Goal: Transaction & Acquisition: Purchase product/service

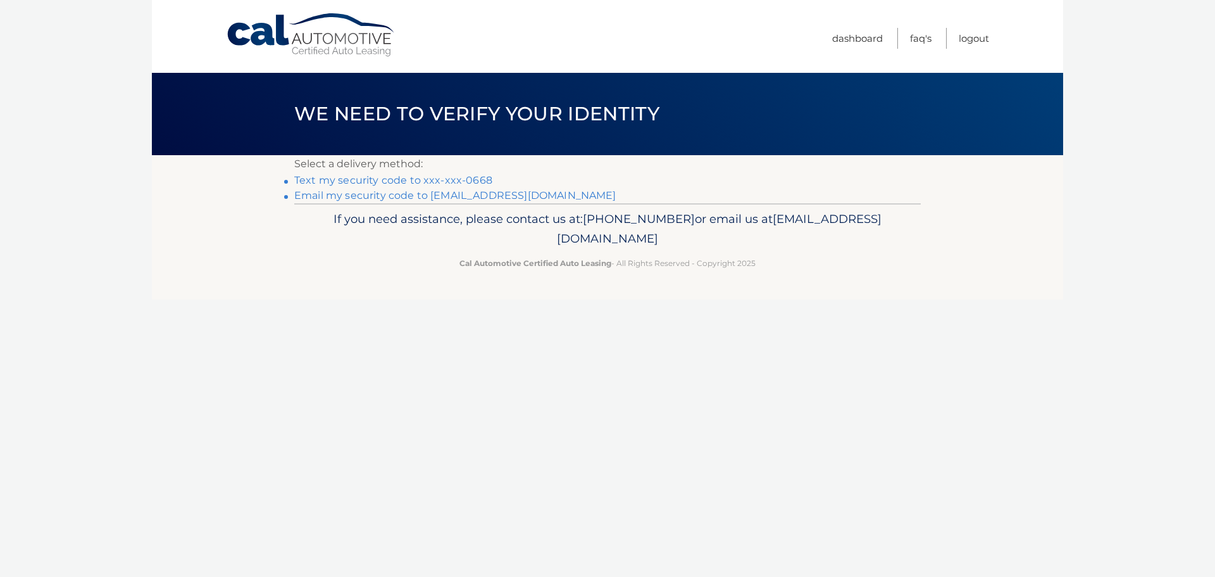
click at [454, 175] on link "Text my security code to xxx-xxx-0668" at bounding box center [393, 180] width 198 height 12
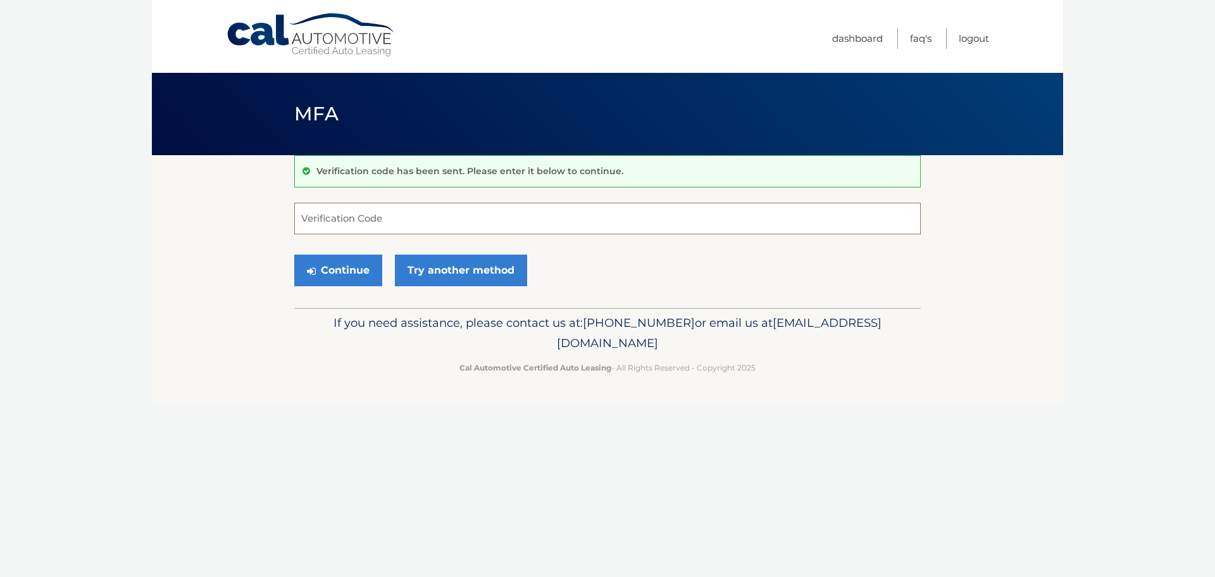
click at [457, 229] on input "Verification Code" at bounding box center [607, 219] width 627 height 32
type input "768489"
click at [294, 254] on button "Continue" at bounding box center [338, 270] width 88 height 32
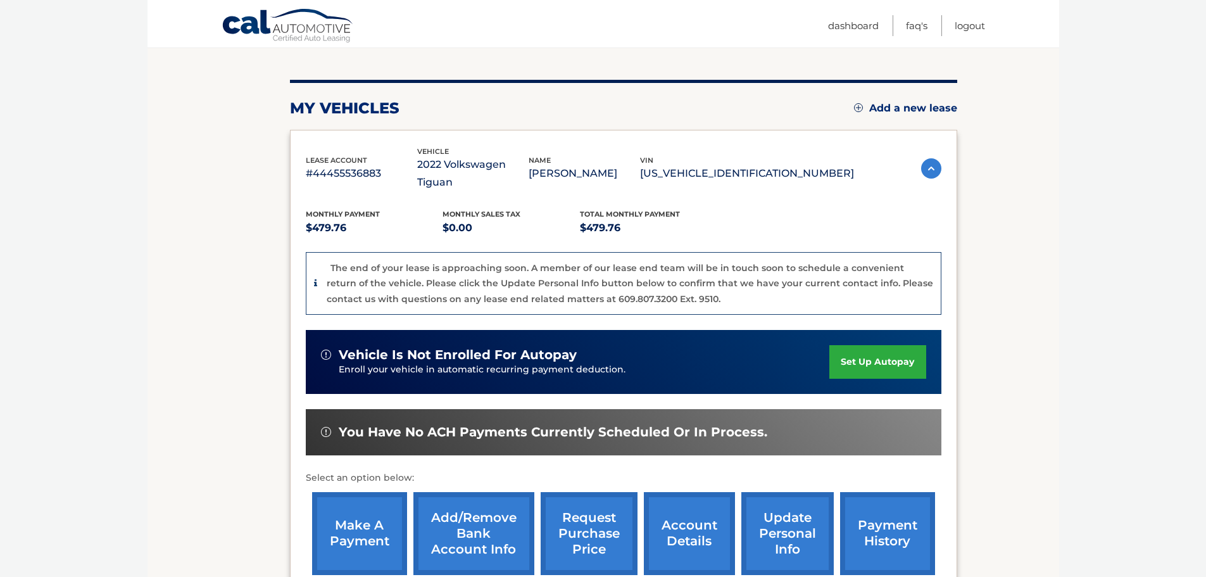
scroll to position [127, 0]
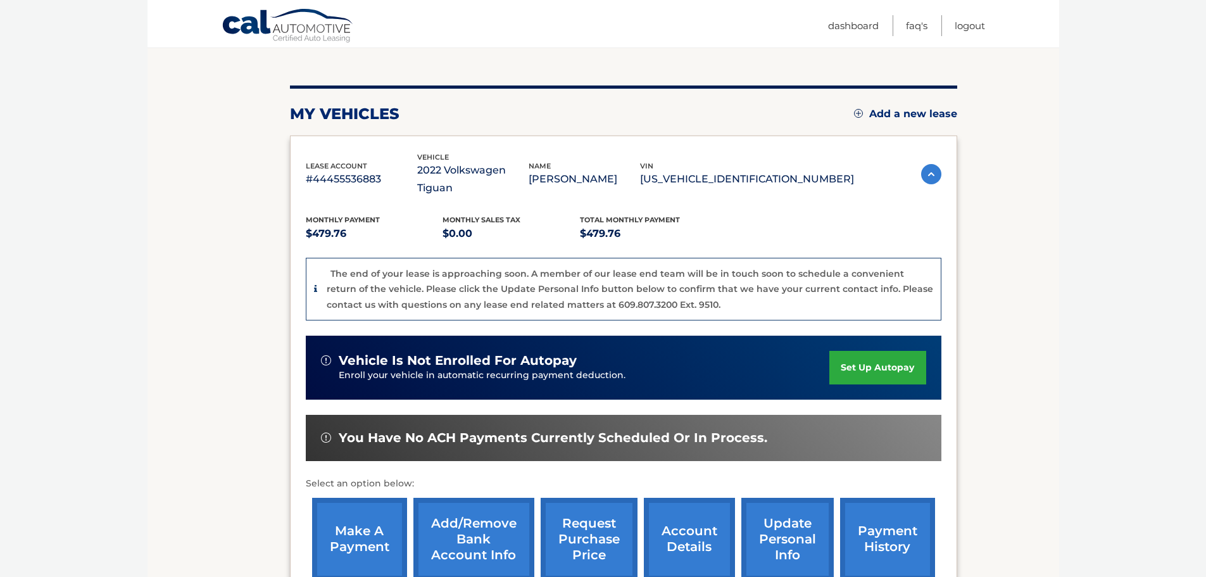
click at [352, 497] on link "make a payment" at bounding box center [359, 538] width 95 height 83
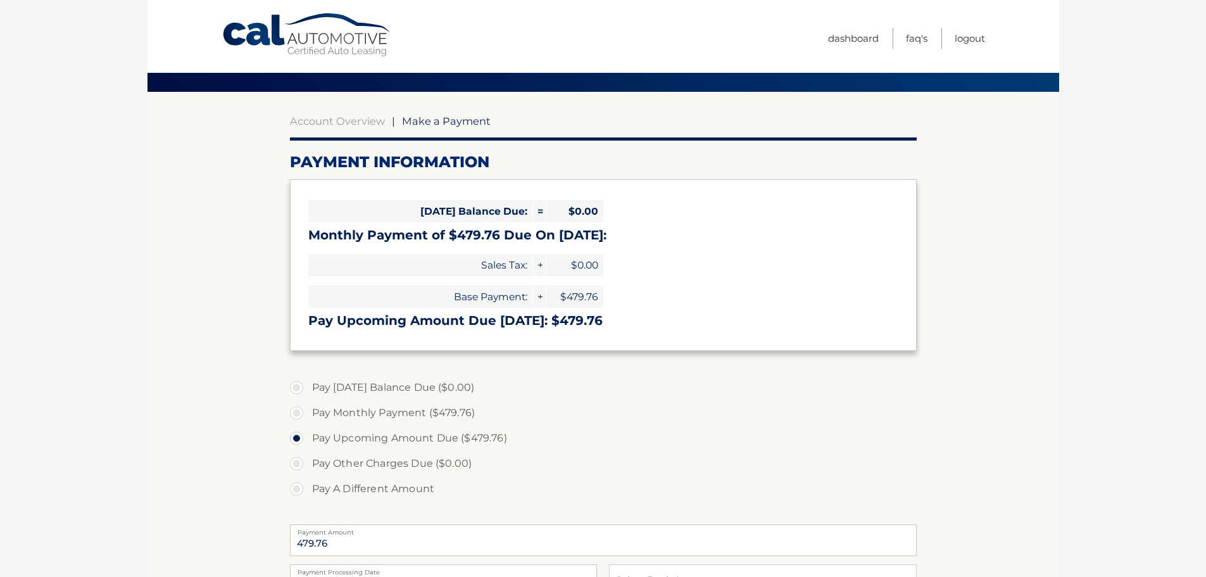
scroll to position [316, 0]
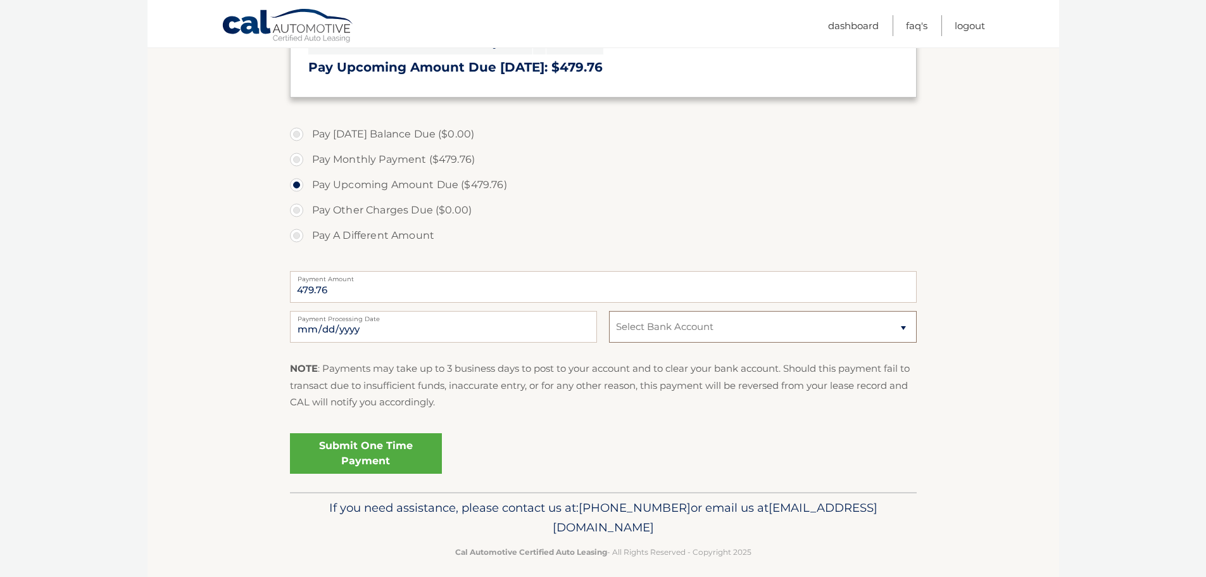
click at [653, 329] on select "Select Bank Account Checking CAPITAL ONE N.A. *****1293 Checking TEACHERS FCU *…" at bounding box center [762, 327] width 307 height 32
select select "N2VhZDY4MGEtYjdiYy00MzcwLTlkNjItZTNjYTIyZjQyNDMw"
click at [609, 311] on select "Select Bank Account Checking CAPITAL ONE N.A. *****1293 Checking TEACHERS FCU *…" at bounding box center [762, 327] width 307 height 32
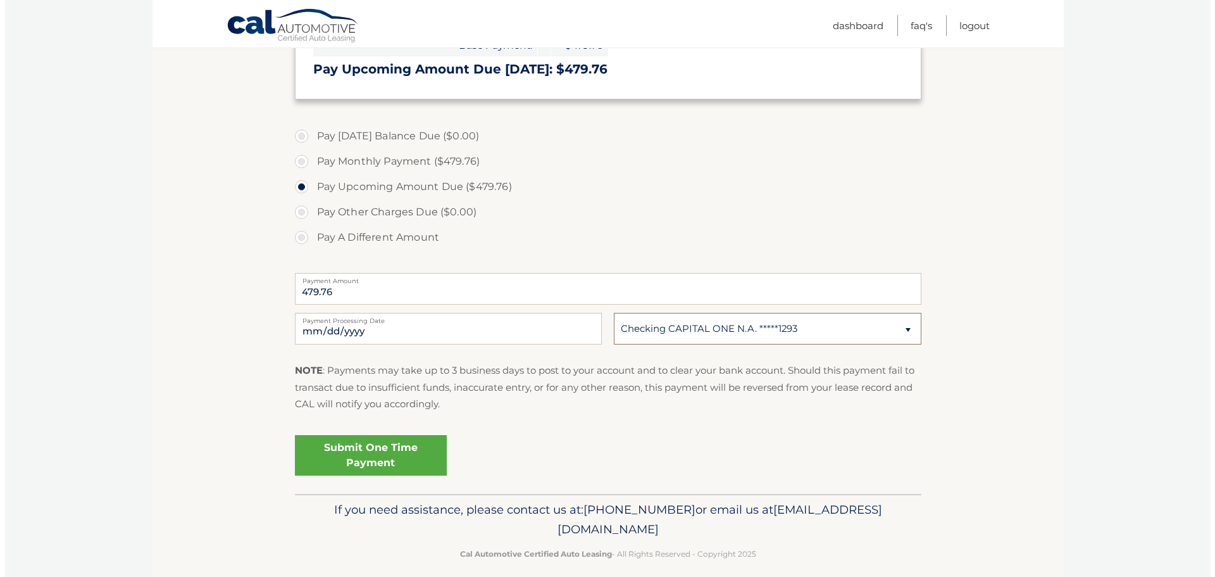
scroll to position [328, 0]
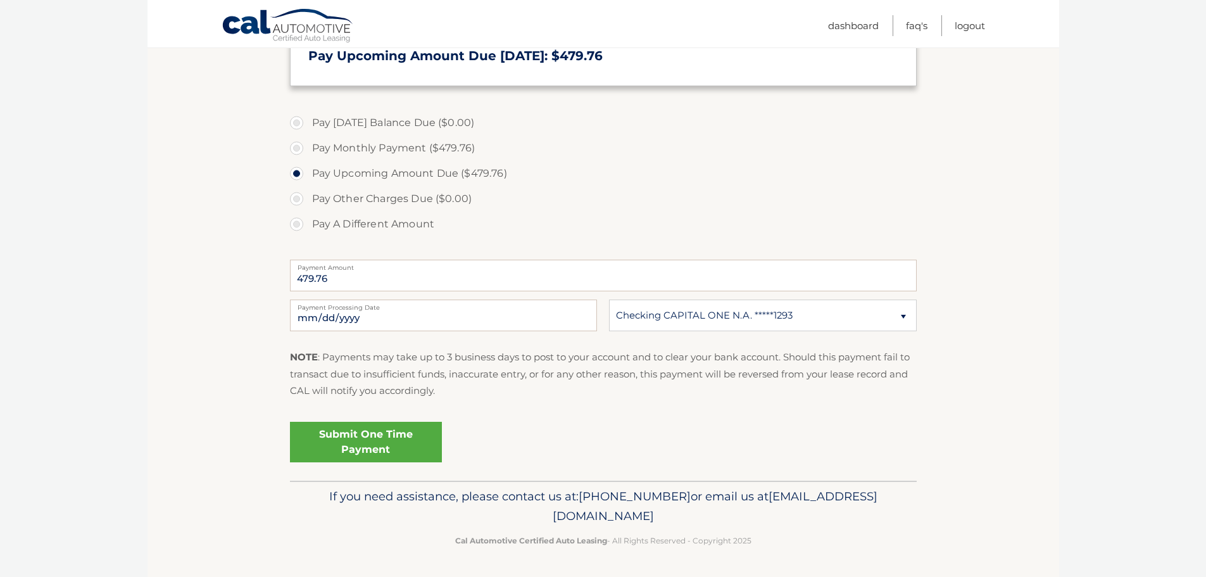
click at [349, 450] on link "Submit One Time Payment" at bounding box center [366, 442] width 152 height 41
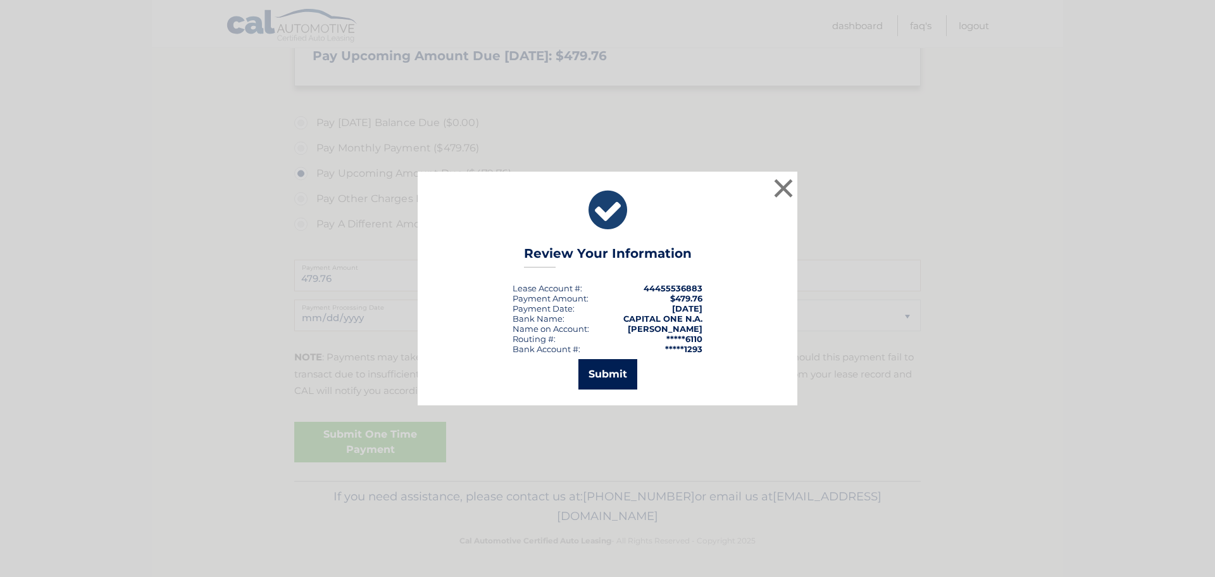
click at [584, 378] on button "Submit" at bounding box center [607, 374] width 59 height 30
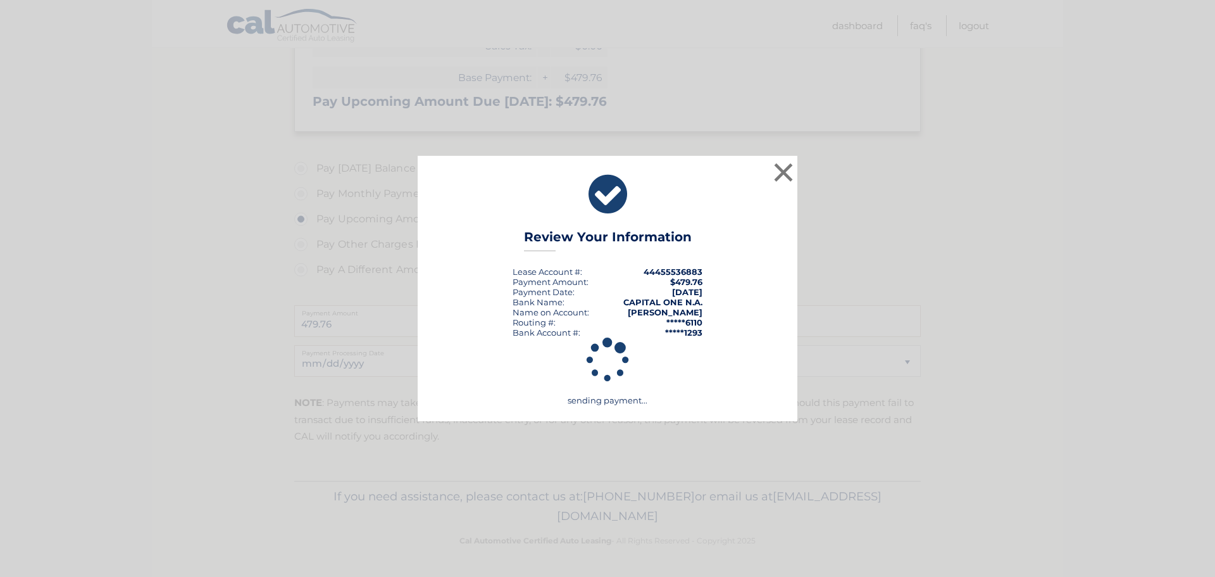
scroll to position [282, 0]
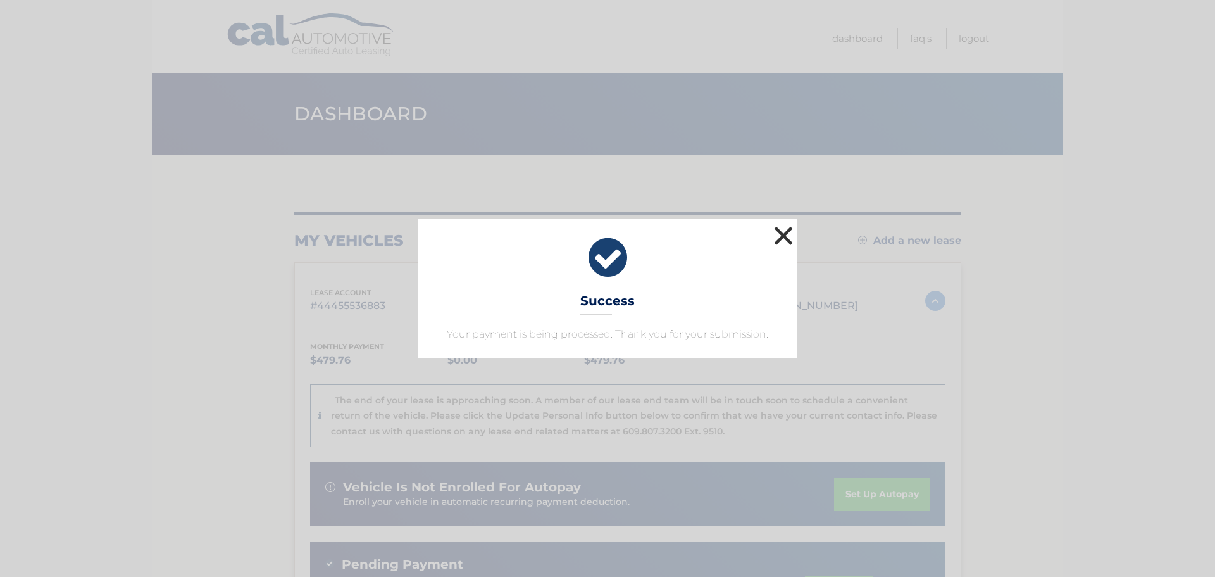
click at [777, 231] on button "×" at bounding box center [783, 235] width 25 height 25
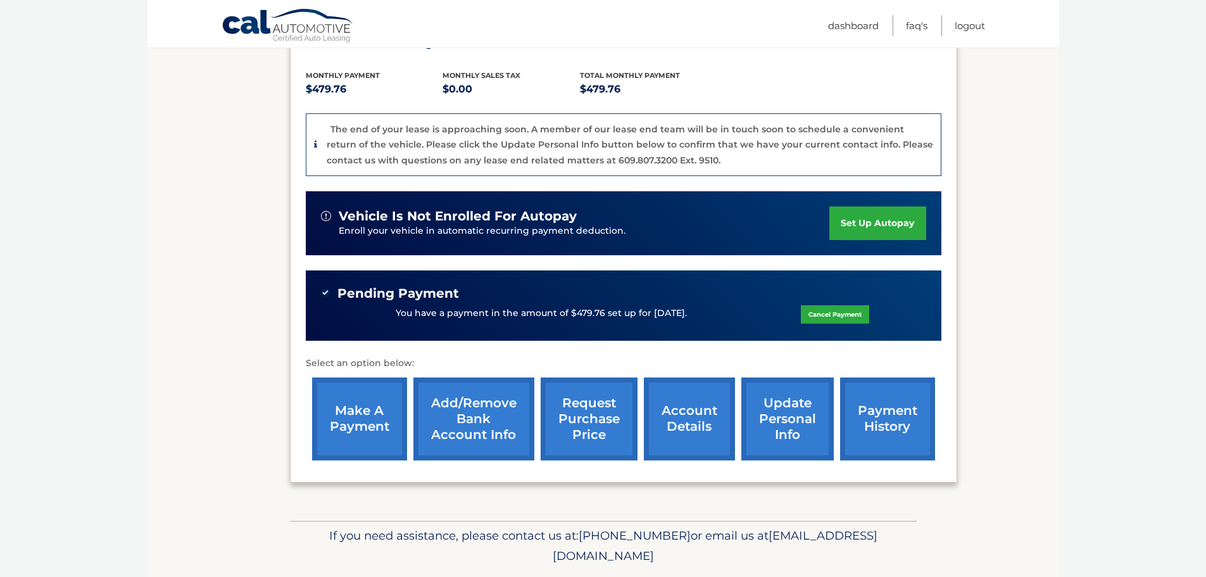
scroll to position [293, 0]
